Goal: Find specific page/section: Find specific page/section

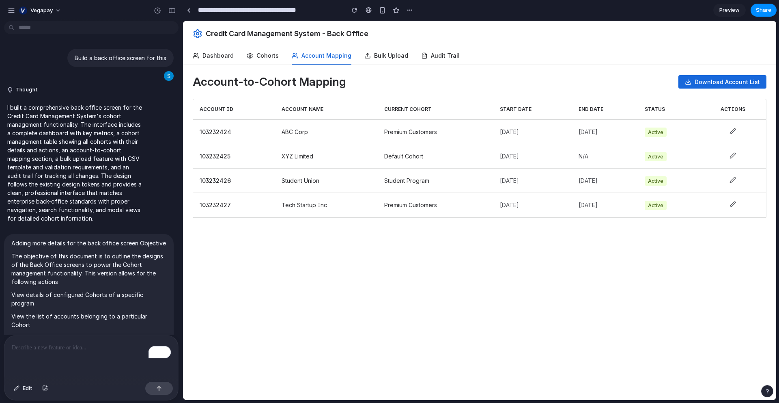
scroll to position [3785, 0]
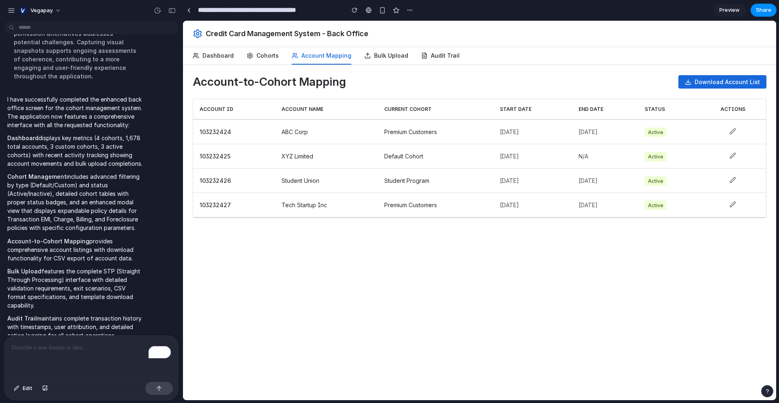
click at [735, 132] on icon at bounding box center [733, 130] width 5 height 5
click at [438, 55] on button "Audit Trail" at bounding box center [440, 55] width 39 height 17
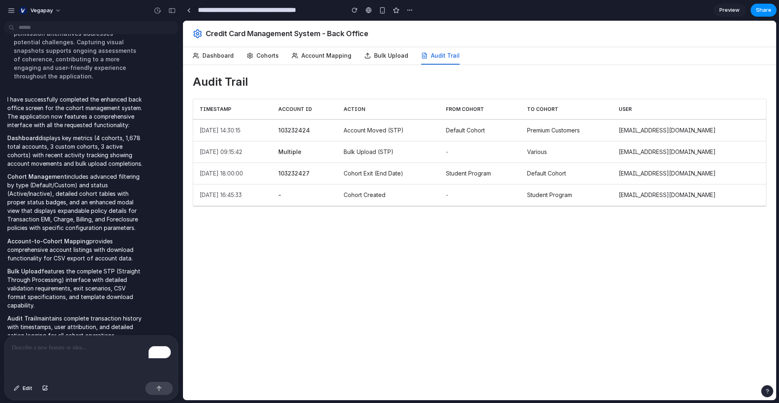
click at [265, 57] on button "Cohorts" at bounding box center [263, 55] width 32 height 17
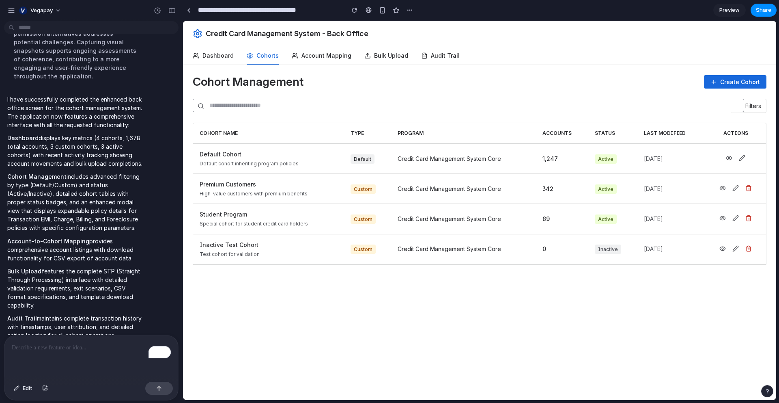
click at [723, 188] on icon at bounding box center [723, 188] width 6 height 6
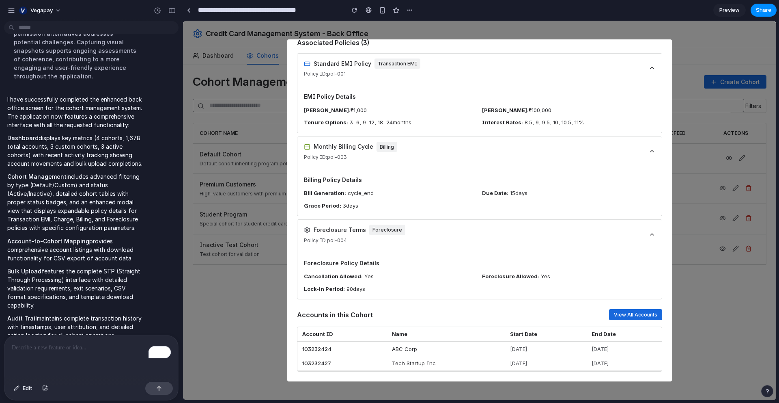
scroll to position [0, 0]
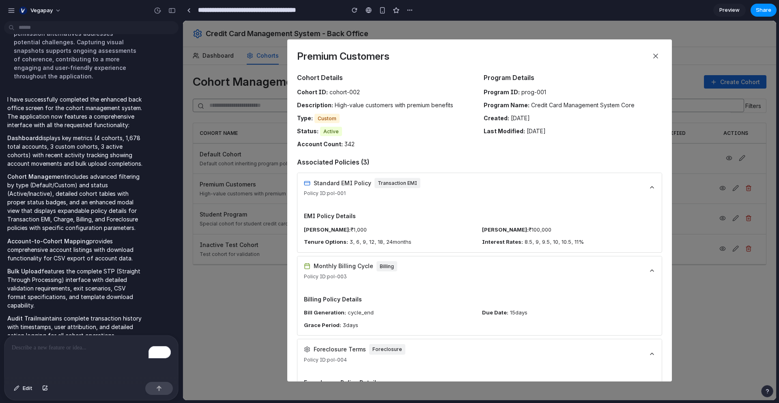
click at [653, 57] on icon at bounding box center [656, 56] width 8 height 8
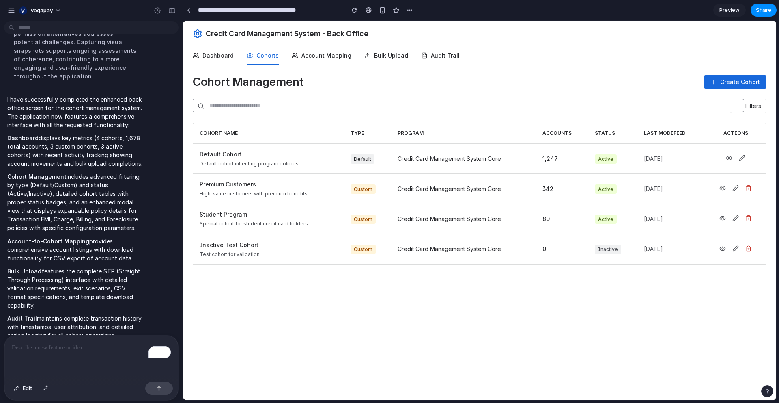
click at [724, 189] on icon at bounding box center [723, 188] width 6 height 6
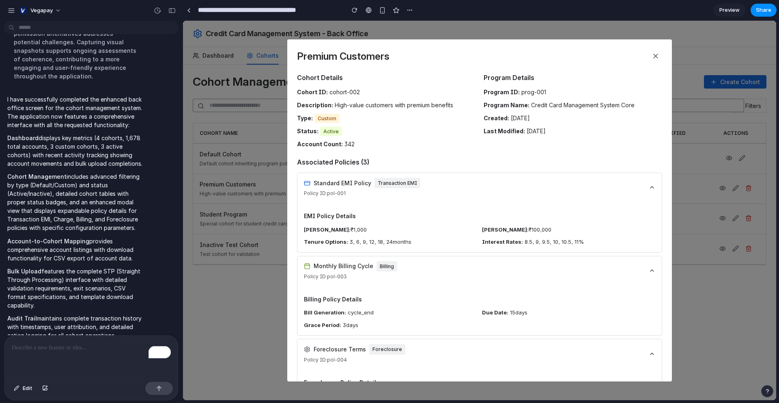
click at [503, 208] on div "EMI Policy Details Min Amount: ₹ 1,000 Max Amount: ₹ 100,000 Tenure Options: 3,…" at bounding box center [480, 228] width 364 height 47
click at [653, 185] on icon at bounding box center [652, 187] width 6 height 6
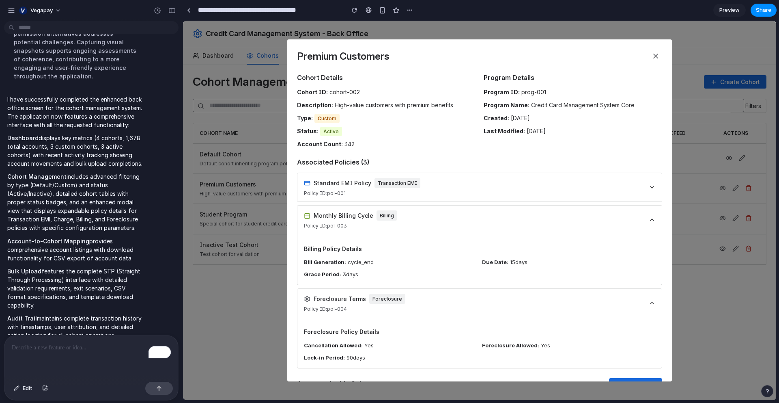
click at [653, 185] on icon at bounding box center [652, 187] width 6 height 6
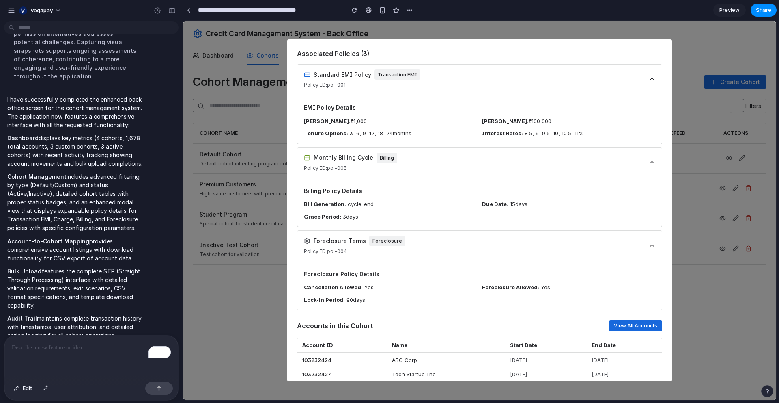
scroll to position [119, 0]
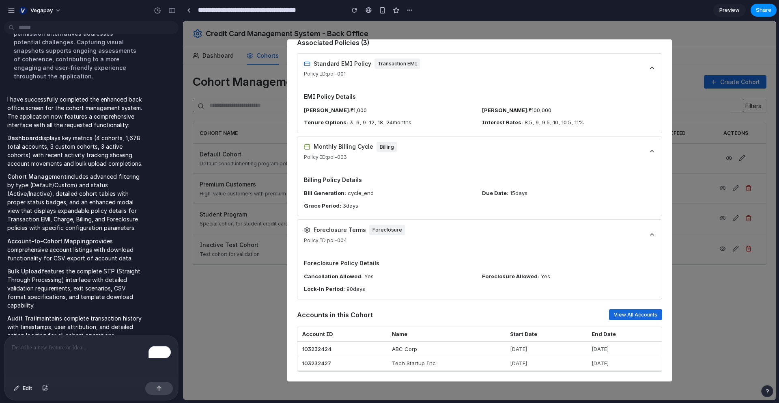
click at [653, 235] on icon at bounding box center [652, 234] width 6 height 6
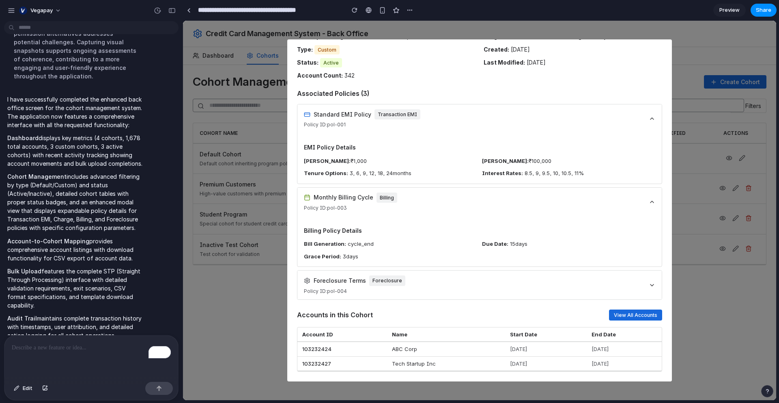
scroll to position [69, 0]
click at [653, 287] on icon at bounding box center [652, 285] width 6 height 6
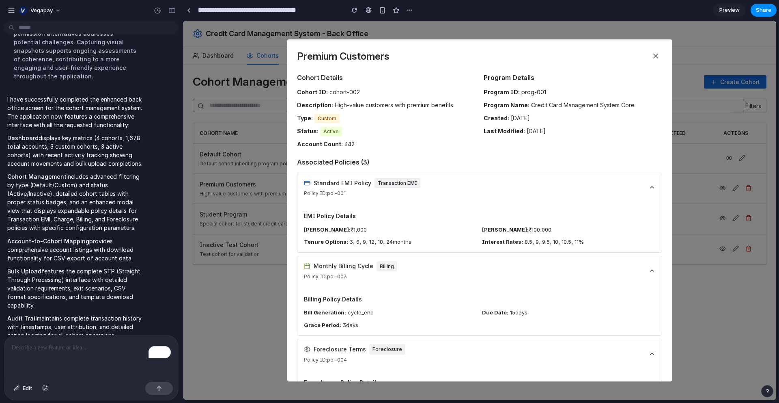
scroll to position [3785, 0]
